Goal: Navigation & Orientation: Go to known website

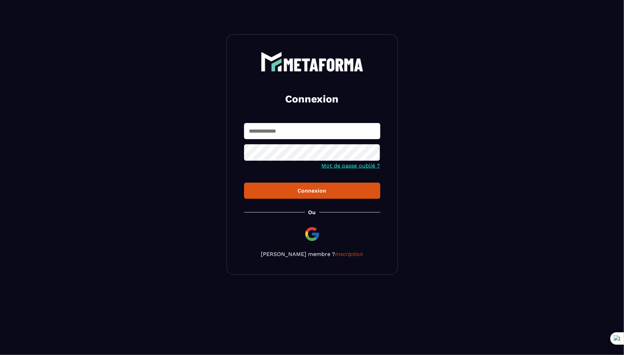
click at [285, 136] on input "text" at bounding box center [312, 131] width 136 height 16
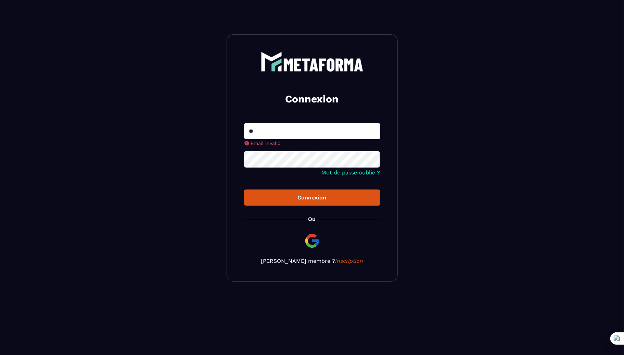
type input "**********"
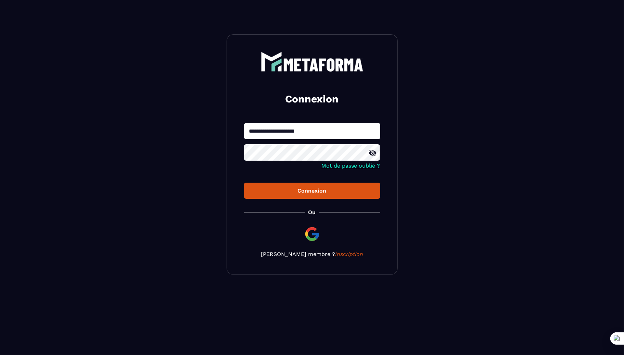
click at [244, 182] on button "Connexion" at bounding box center [312, 190] width 136 height 16
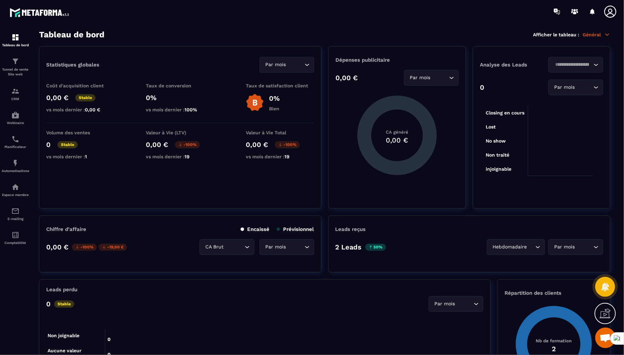
click at [608, 15] on icon at bounding box center [610, 12] width 14 height 14
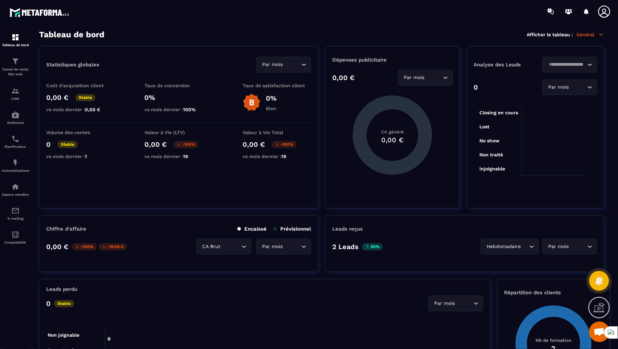
click at [610, 13] on icon at bounding box center [605, 12] width 14 height 14
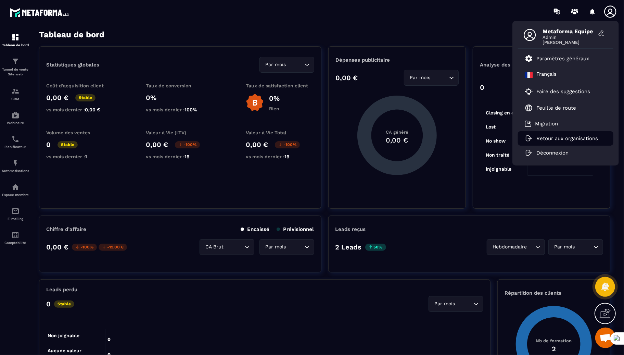
click at [550, 139] on p "Retour aux organisations" at bounding box center [567, 138] width 62 height 6
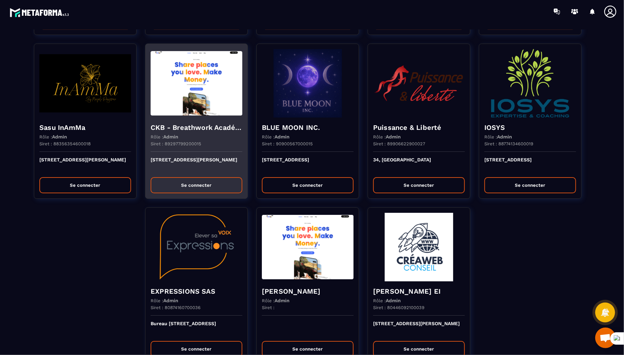
scroll to position [1674, 0]
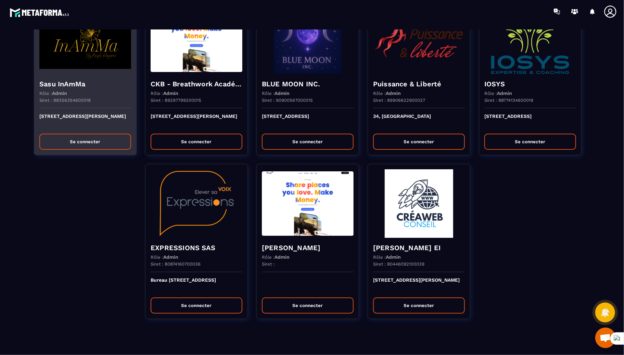
click at [75, 134] on button "Se connecter" at bounding box center [85, 141] width 92 height 16
